Goal: Check status: Check status

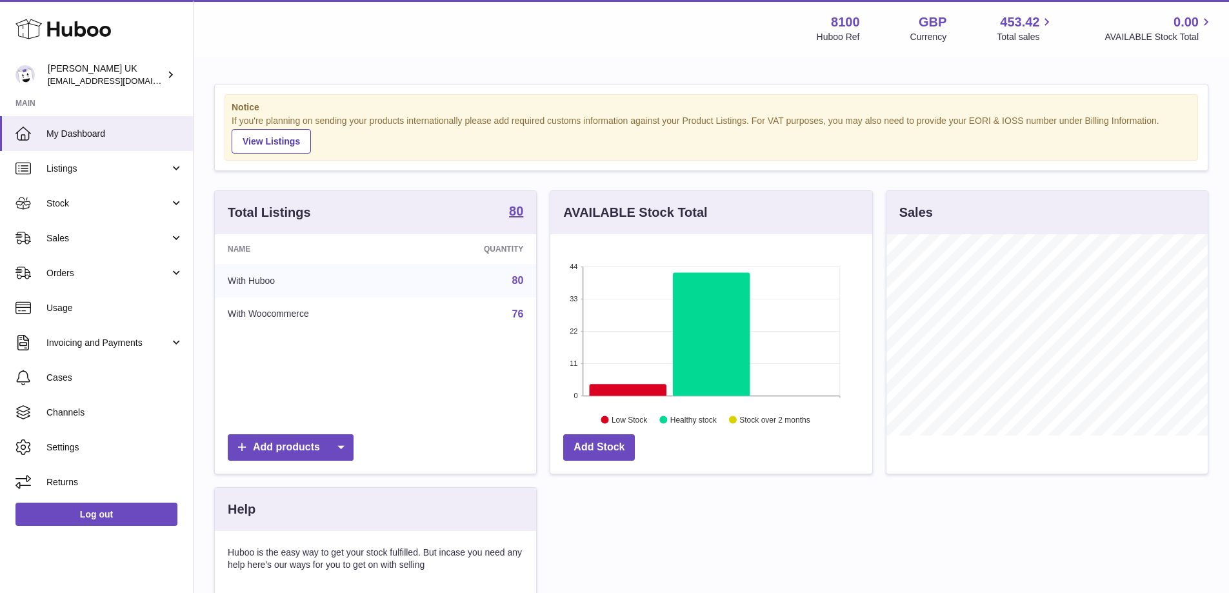
drag, startPoint x: 83, startPoint y: 191, endPoint x: 123, endPoint y: 245, distance: 67.4
click at [83, 192] on link "Stock" at bounding box center [96, 203] width 193 height 35
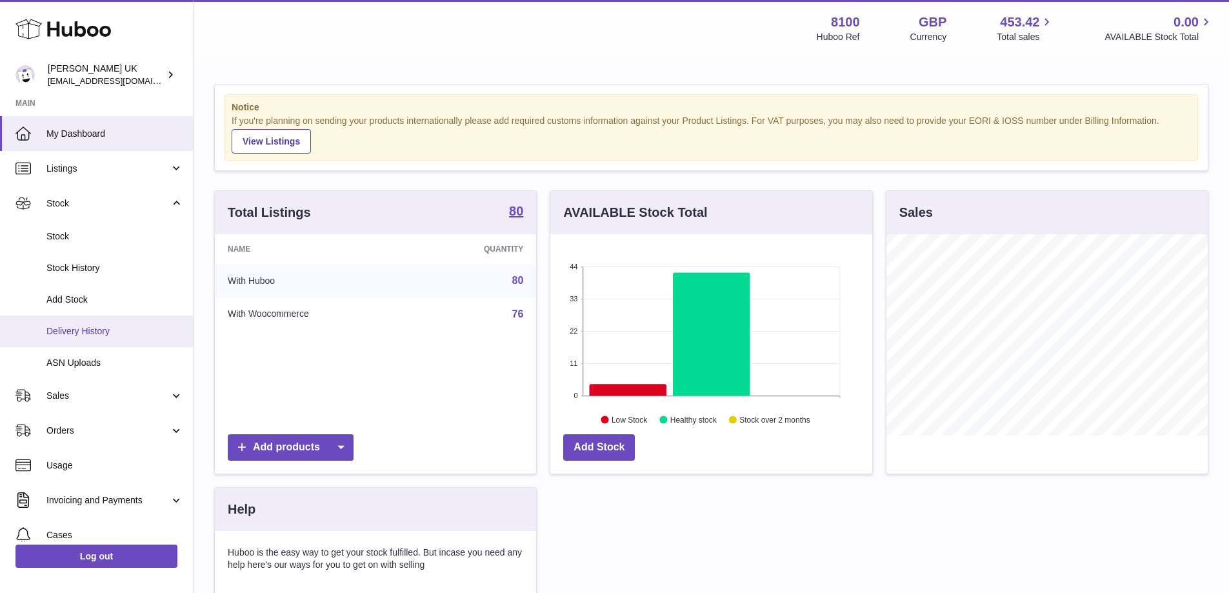
click at [89, 326] on span "Delivery History" at bounding box center [114, 331] width 137 height 12
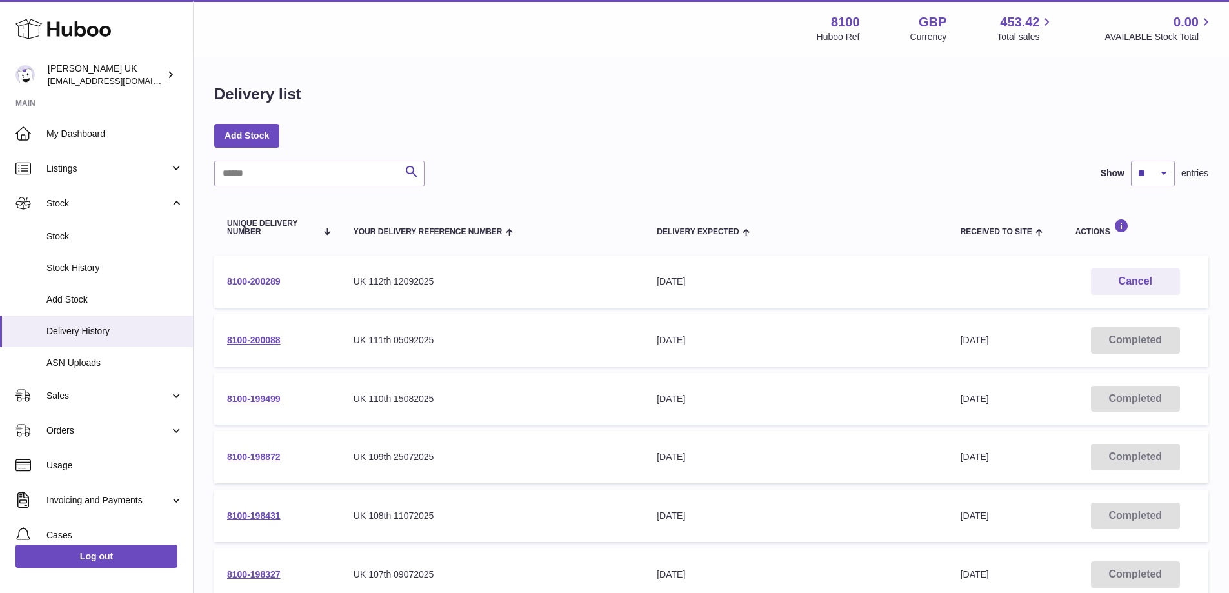
click at [264, 283] on link "8100-200289" at bounding box center [254, 281] width 54 height 10
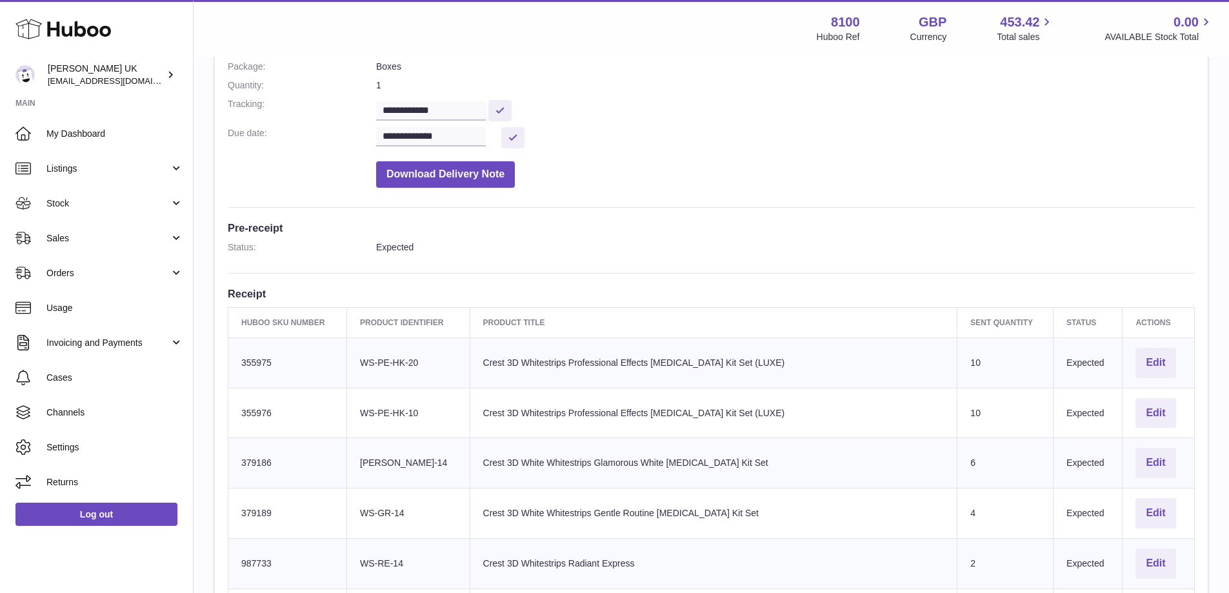
scroll to position [452, 0]
